Goal: Navigation & Orientation: Understand site structure

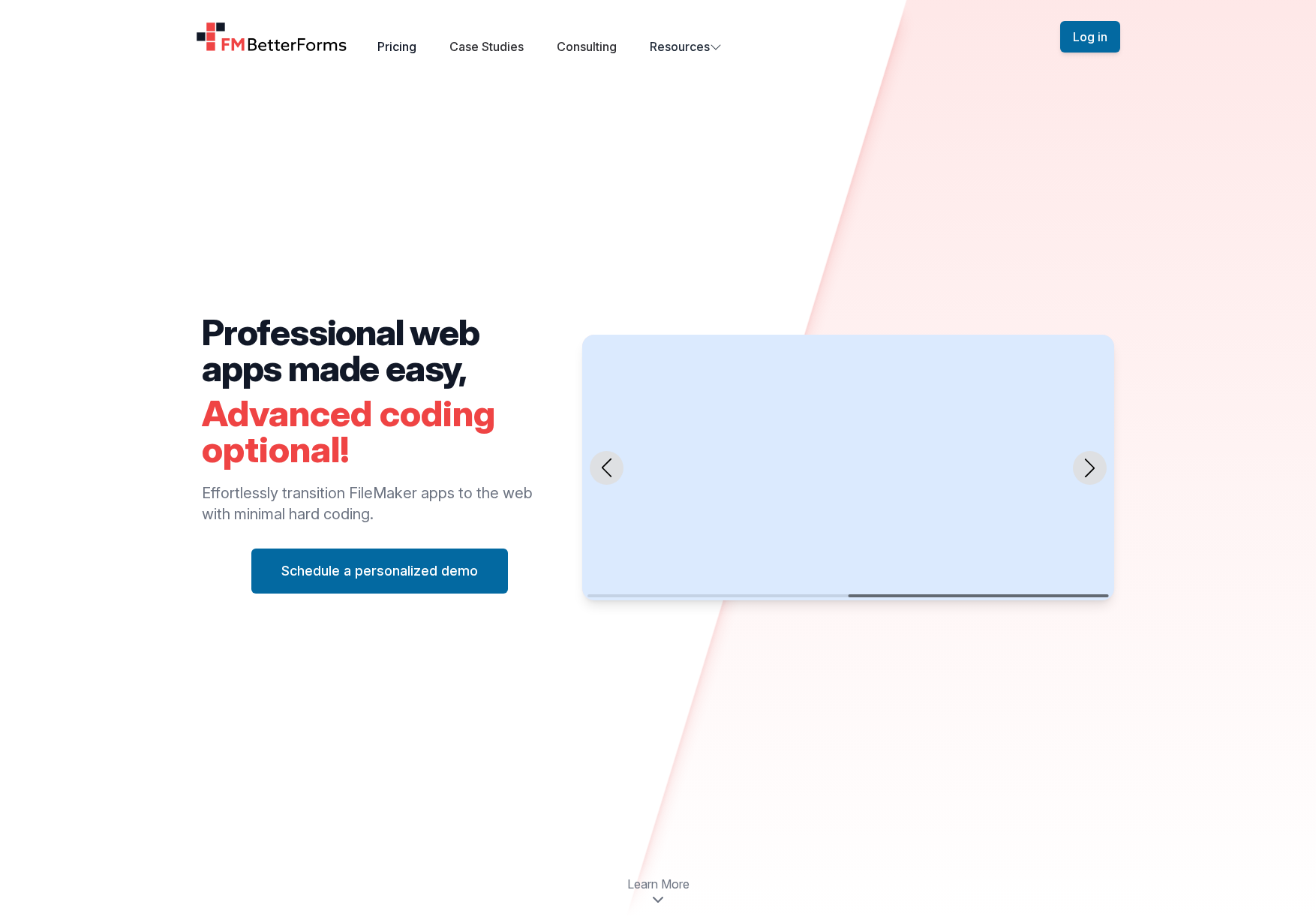
click at [402, 46] on link "Pricing" at bounding box center [396, 46] width 39 height 15
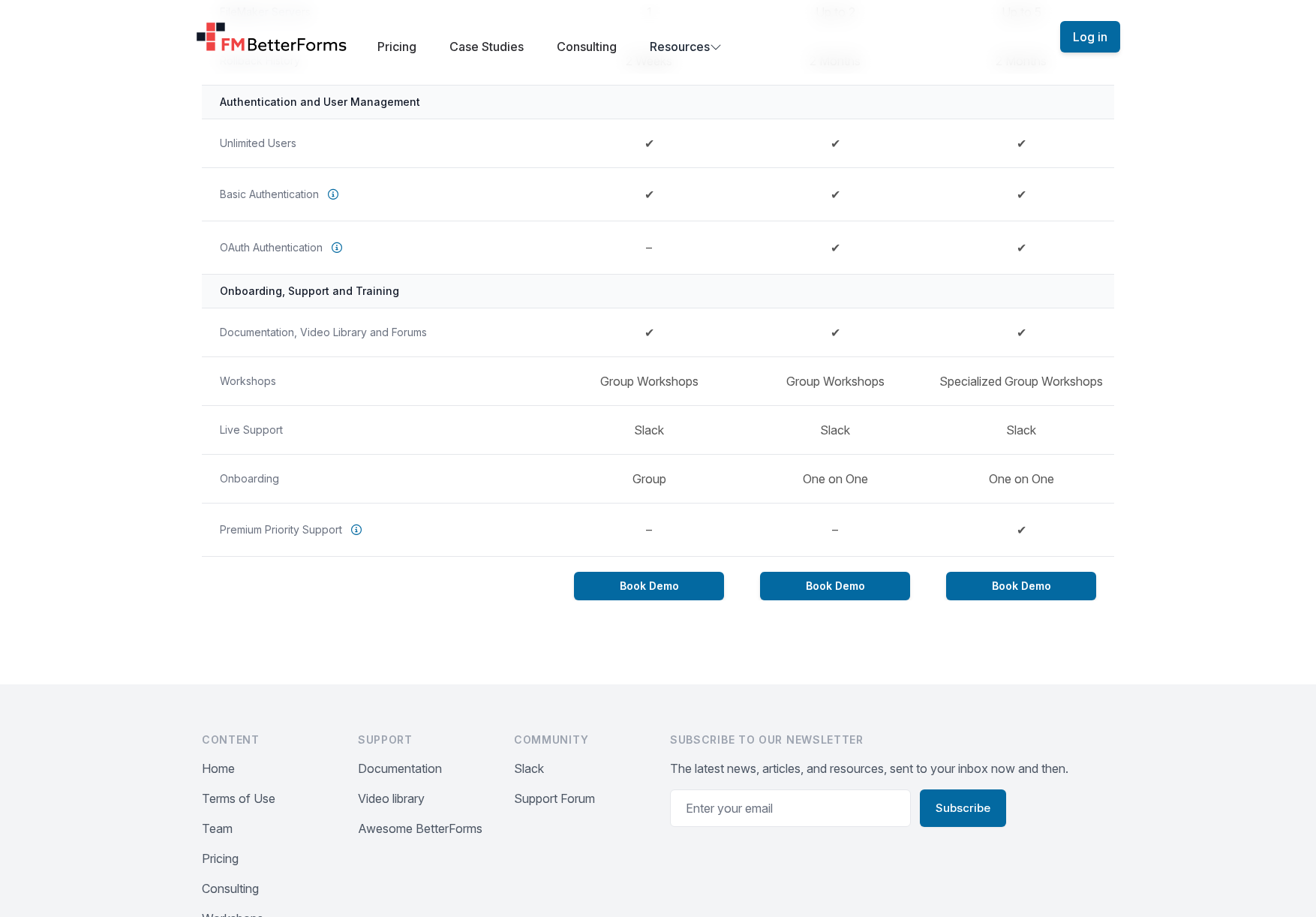
scroll to position [1069, 0]
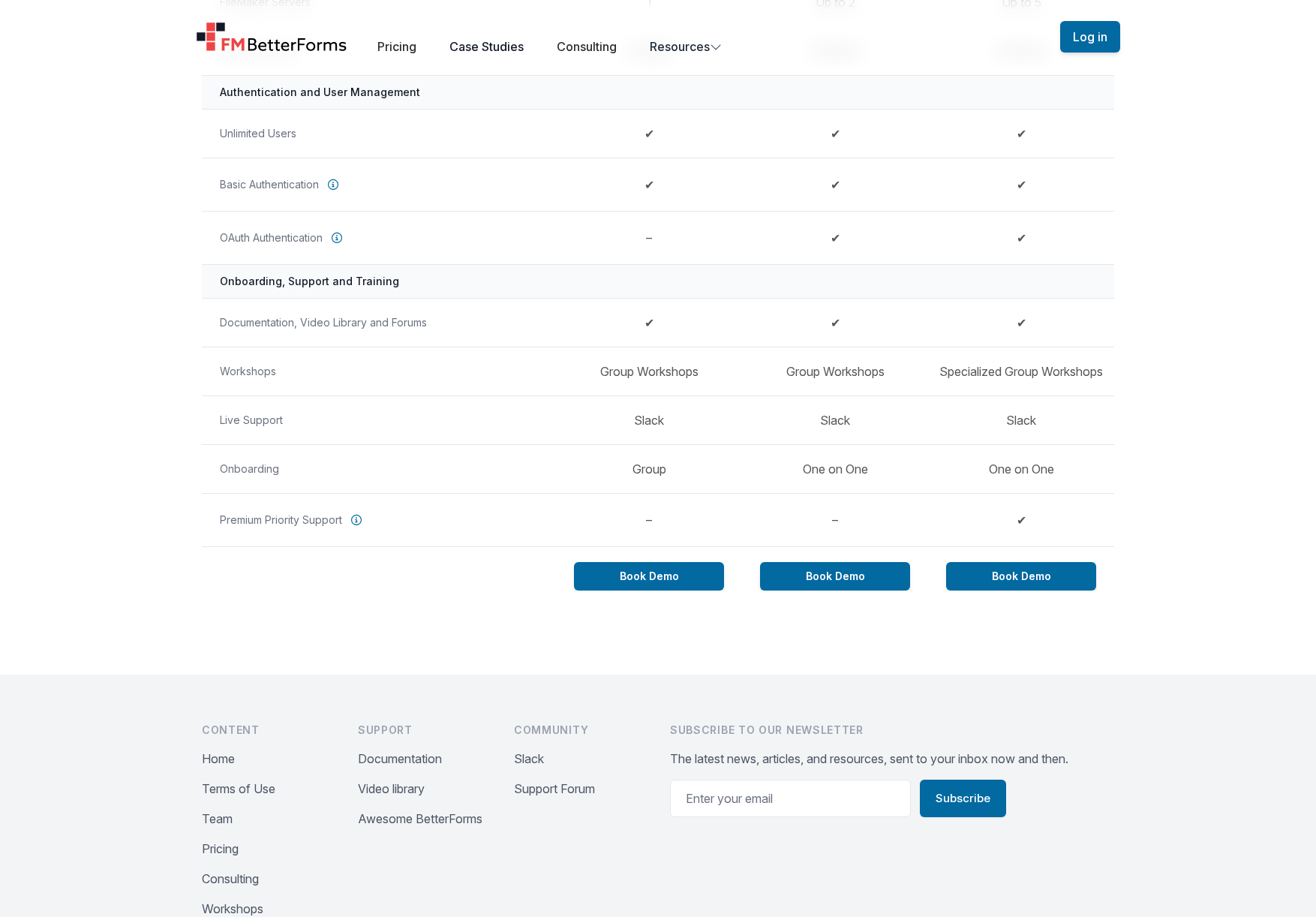
click at [513, 45] on link "Case Studies" at bounding box center [486, 46] width 74 height 15
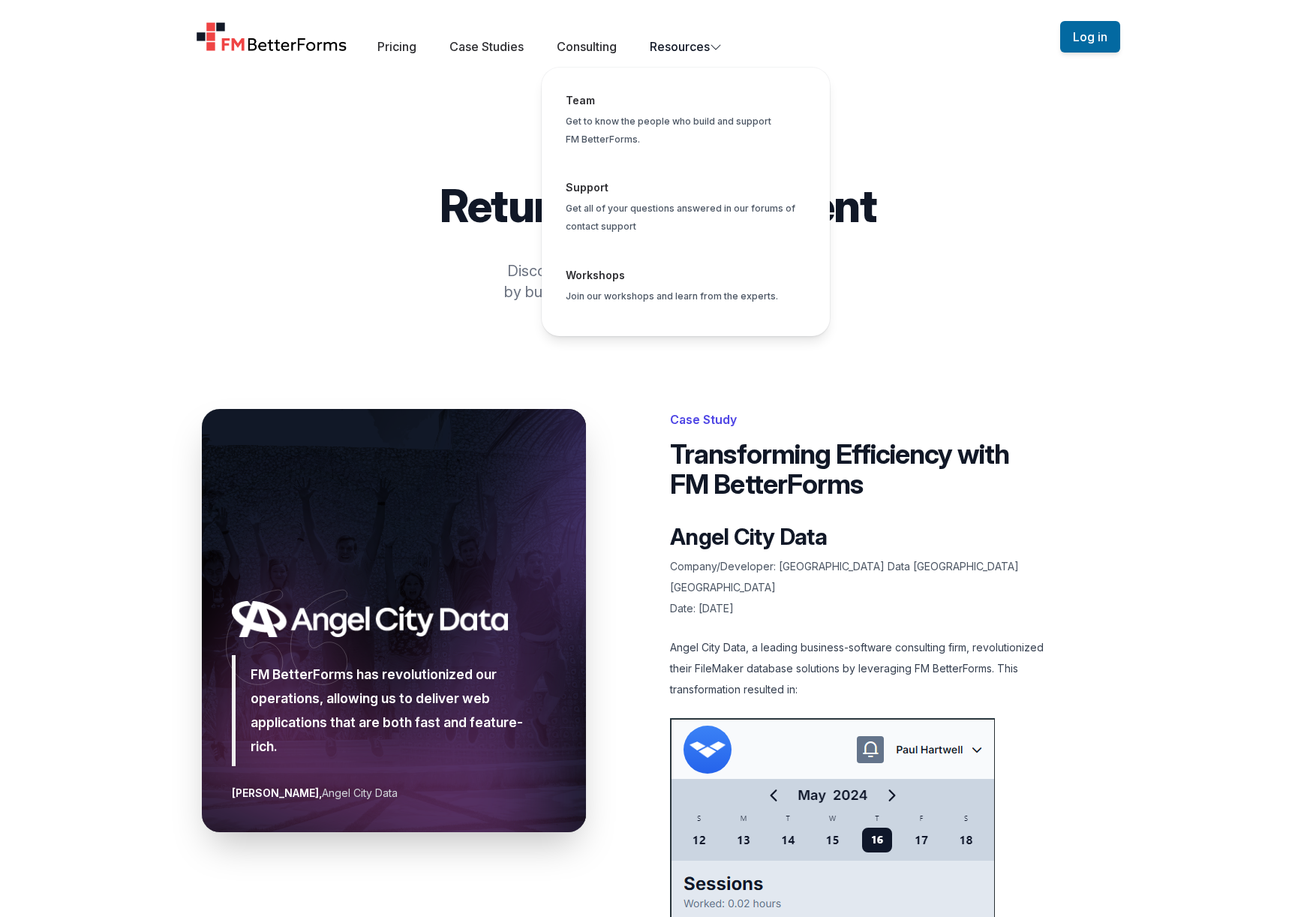
click at [686, 44] on button "Resources Team Get to know the people who build and support FM BetterForms. Sup…" at bounding box center [685, 46] width 72 height 18
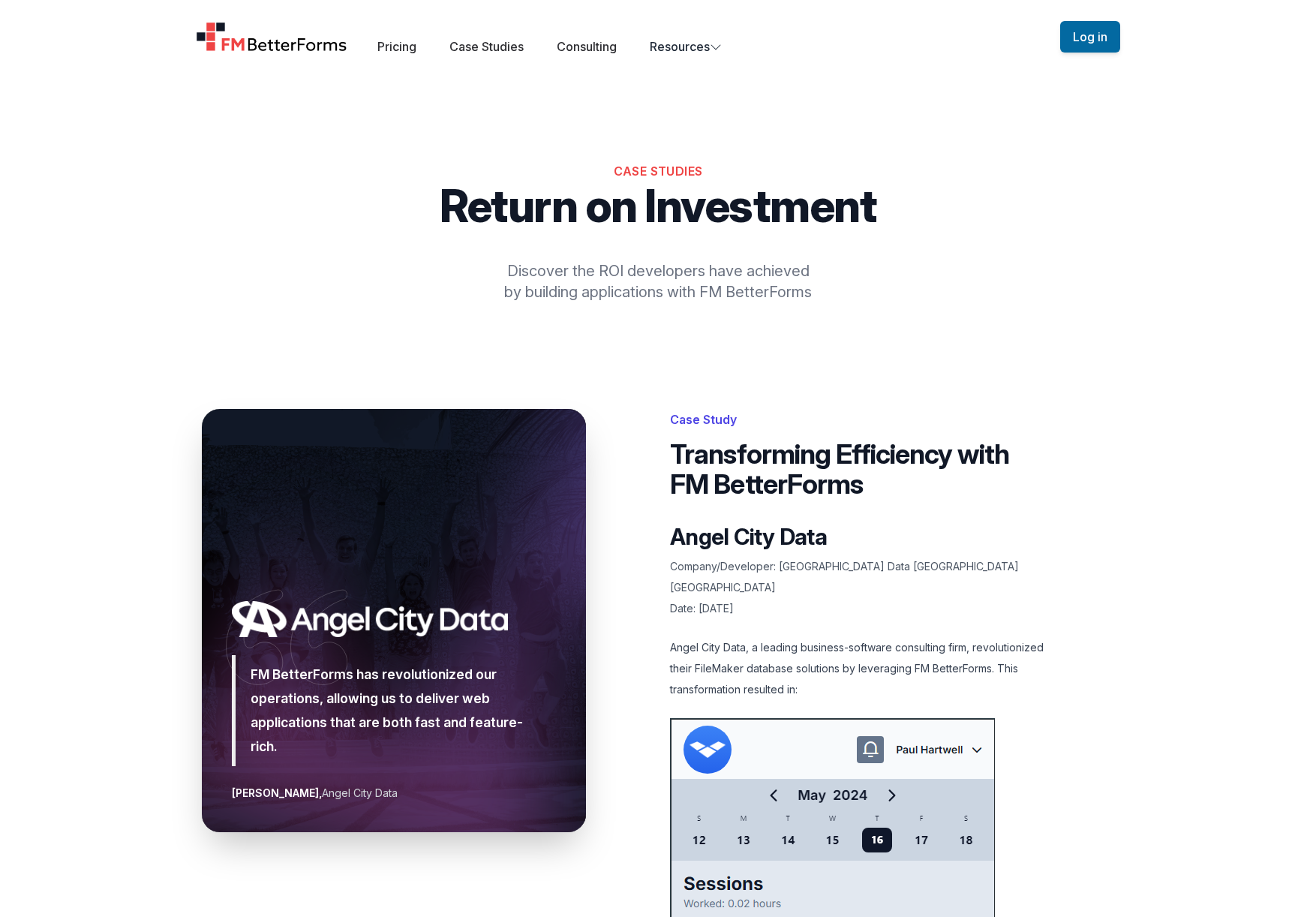
click at [287, 39] on img "Home" at bounding box center [271, 37] width 151 height 30
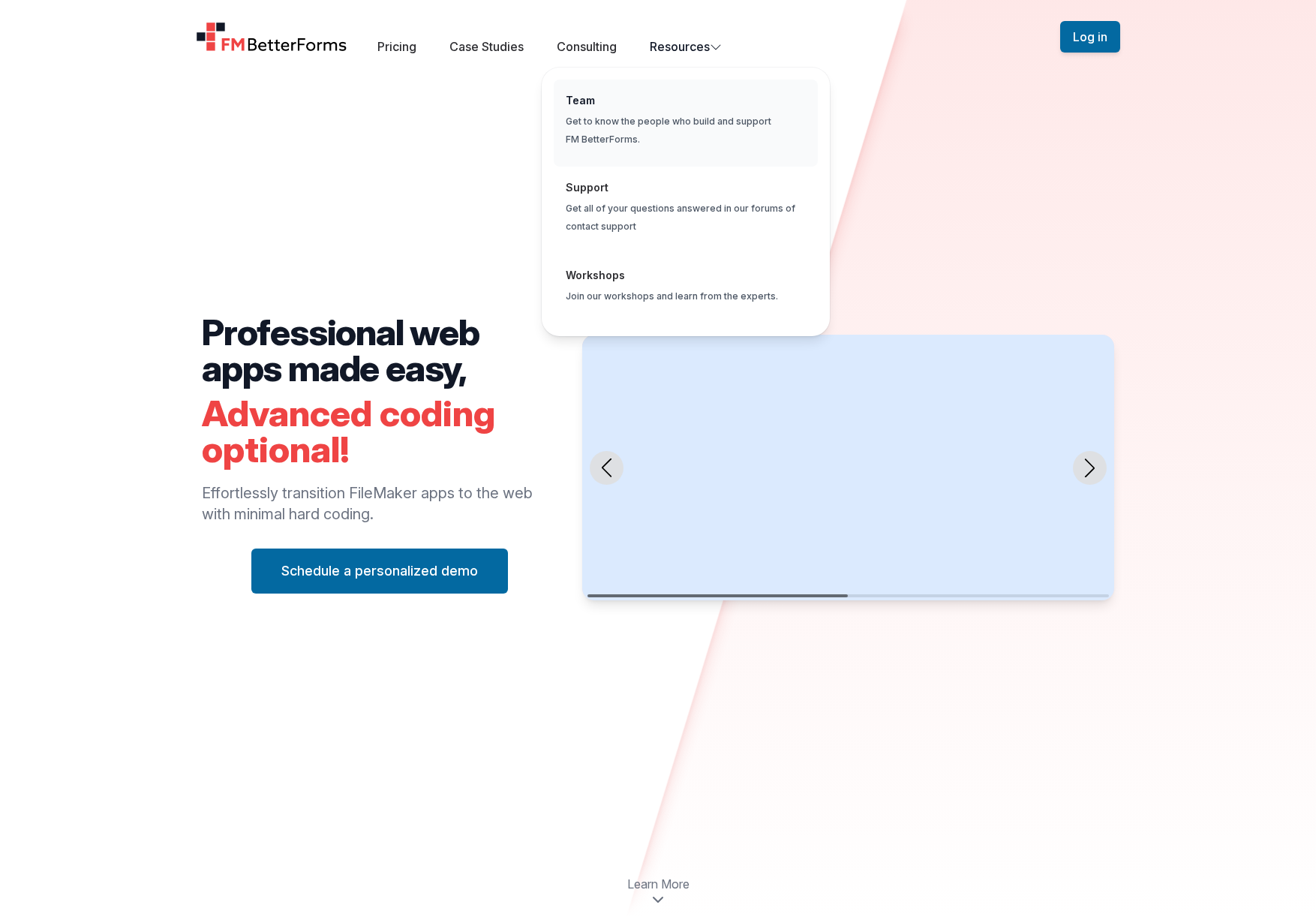
click at [646, 118] on span "Global" at bounding box center [686, 123] width 264 height 88
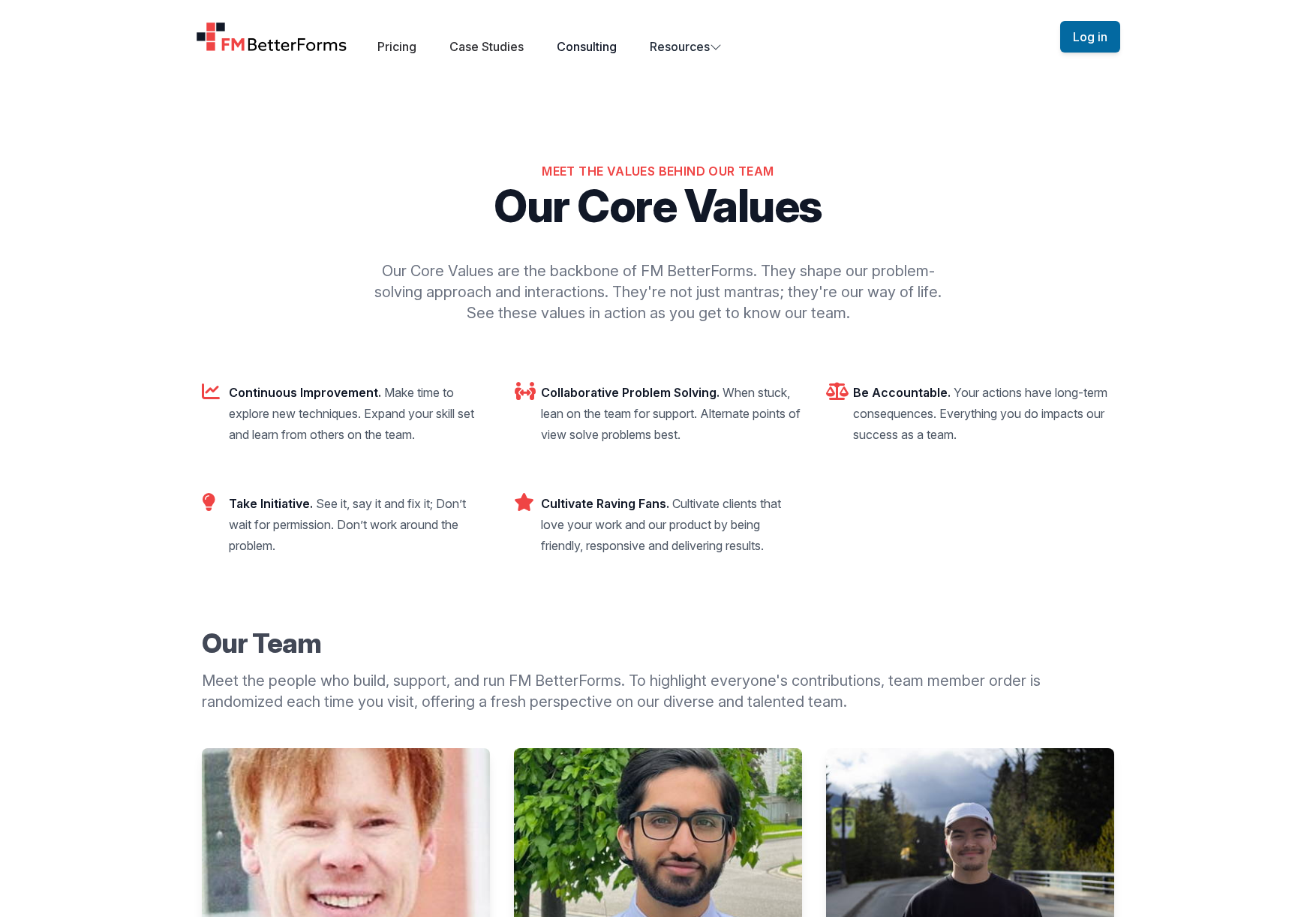
click at [579, 41] on link "Consulting" at bounding box center [586, 46] width 60 height 15
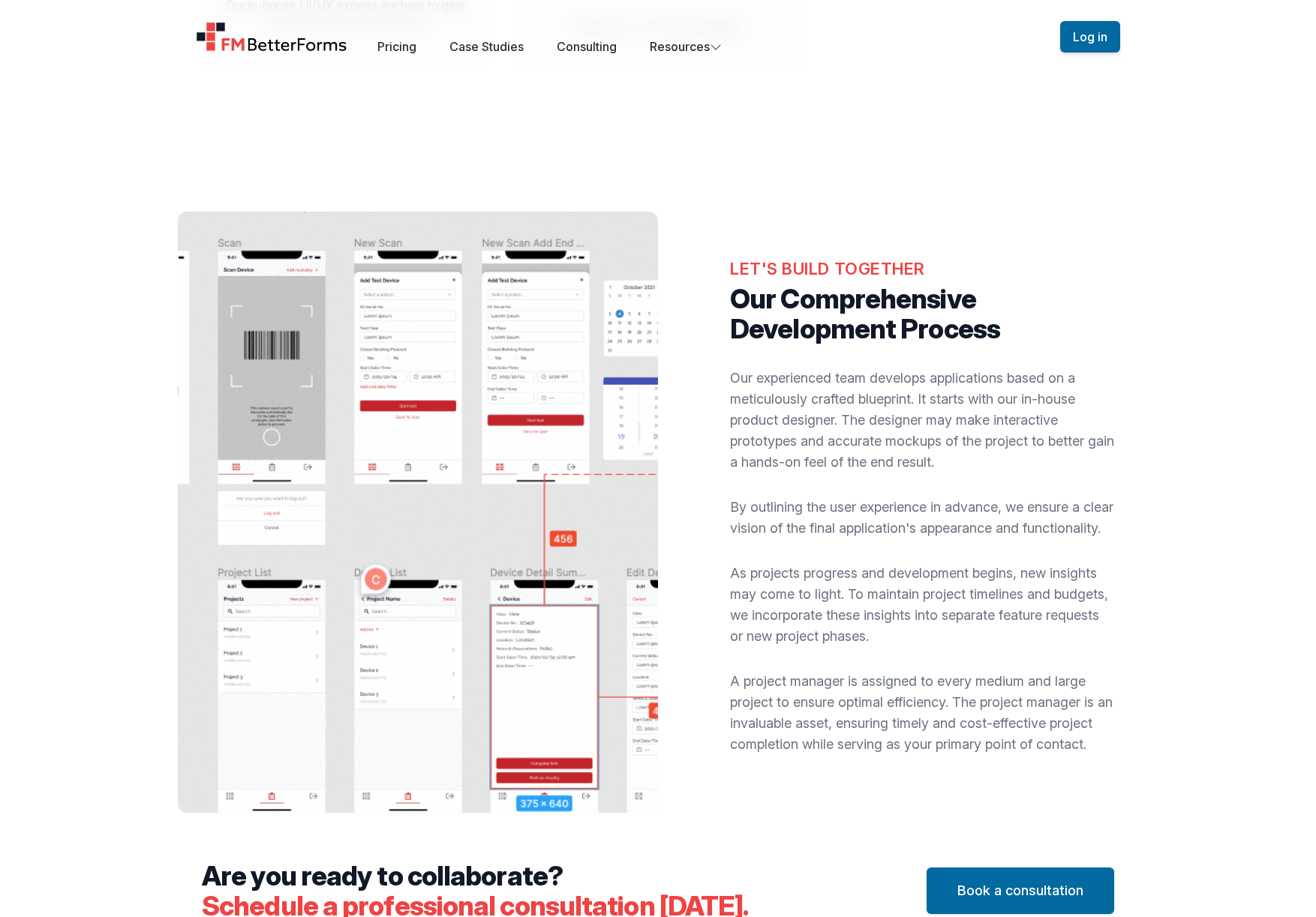
scroll to position [1216, 0]
